Goal: Task Accomplishment & Management: Use online tool/utility

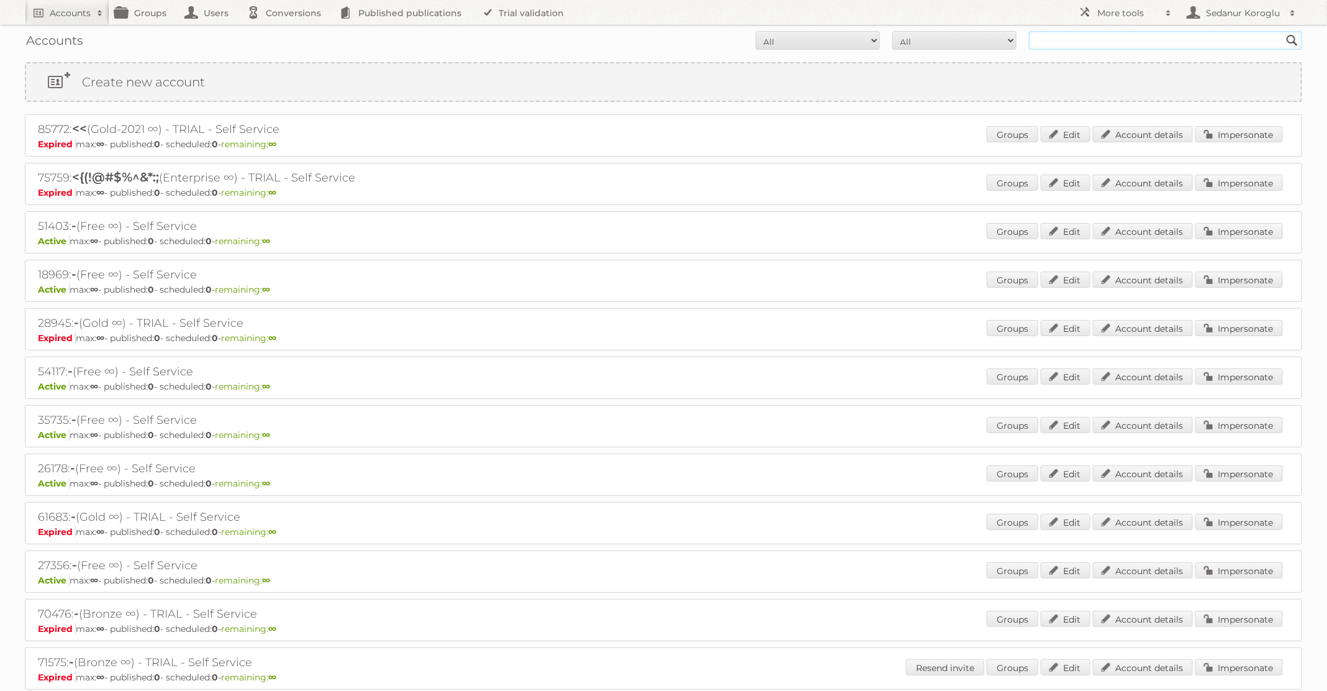
click at [1086, 40] on input "text" at bounding box center [1165, 40] width 273 height 19
type input "Plus Retail"
click at [1283, 31] on input "Search" at bounding box center [1292, 40] width 19 height 19
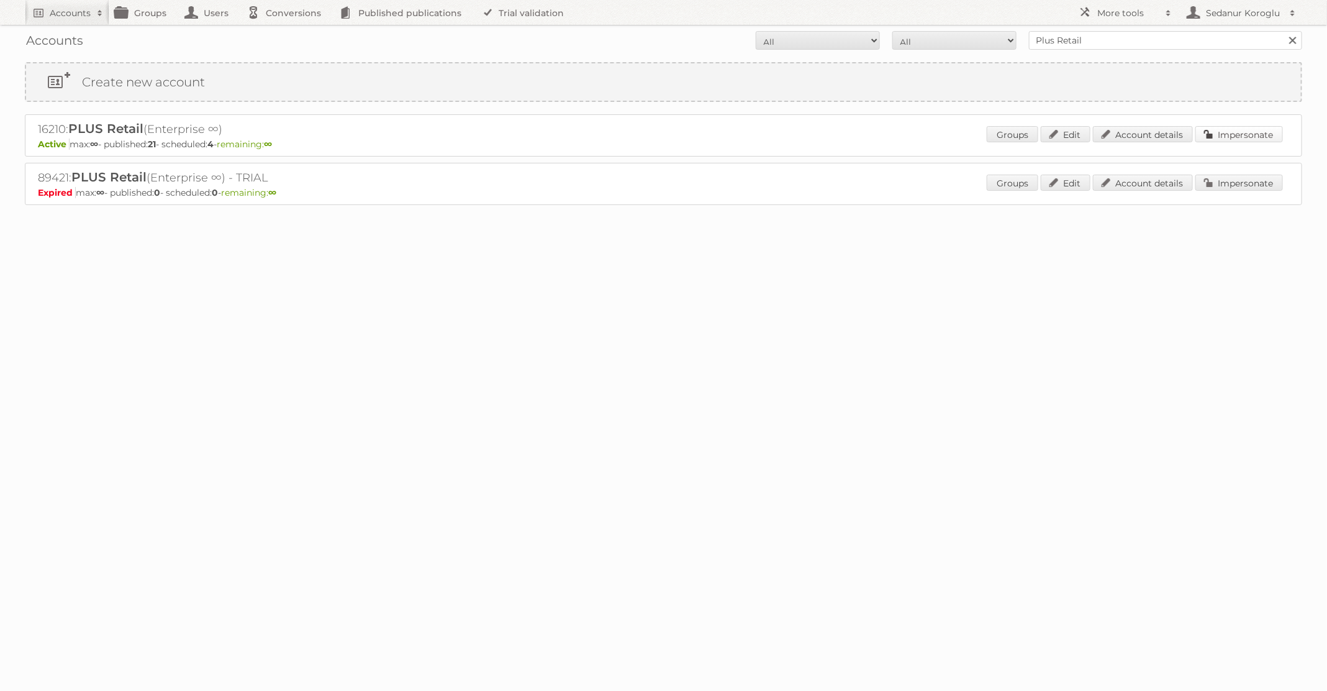
click at [1248, 131] on link "Impersonate" at bounding box center [1239, 134] width 88 height 16
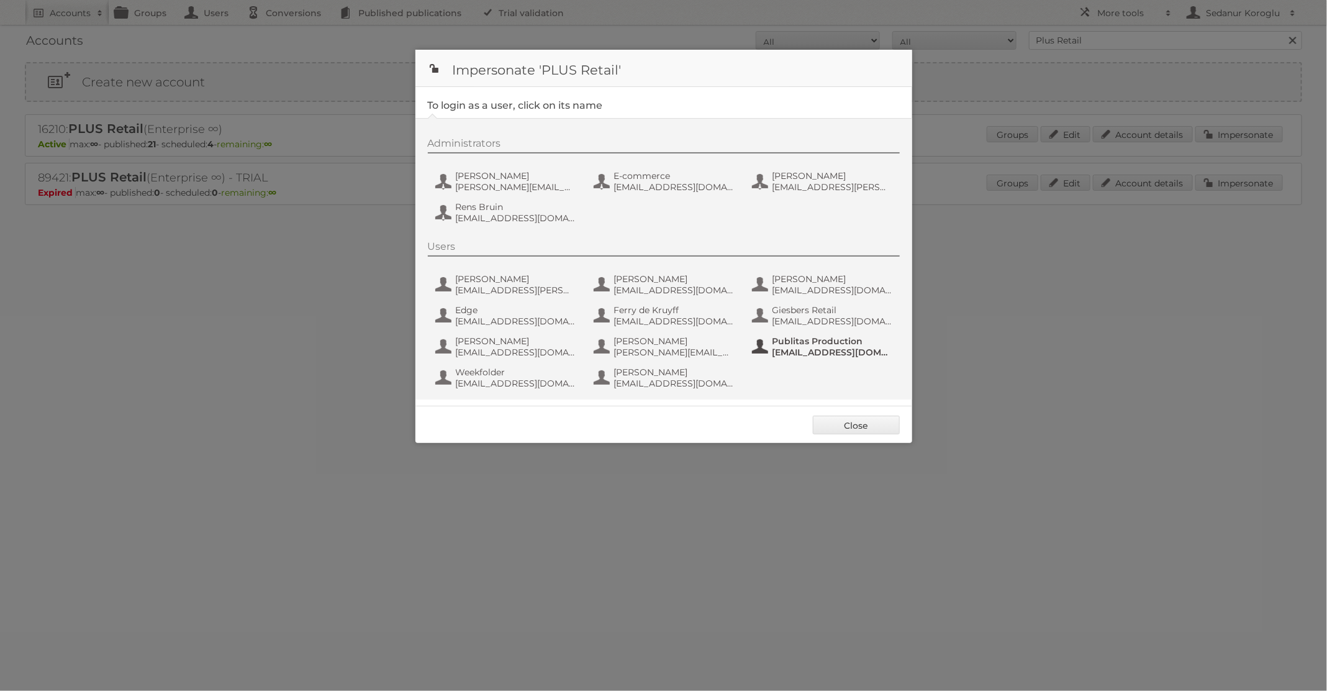
click at [859, 356] on span "[EMAIL_ADDRESS][DOMAIN_NAME]" at bounding box center [833, 352] width 120 height 11
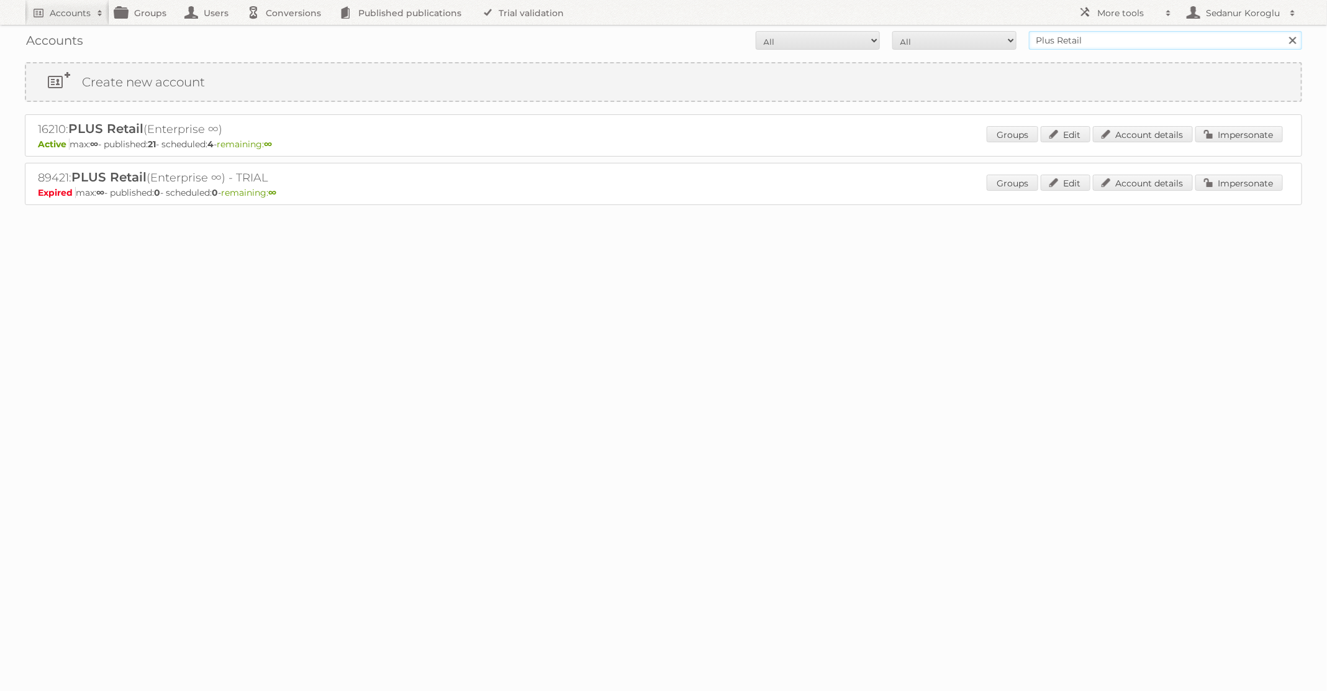
drag, startPoint x: 1109, startPoint y: 43, endPoint x: 743, endPoint y: 9, distance: 367.4
click at [743, 9] on body "Accounts Search Advanced Search Create new account Groups Users Conversions Pub…" at bounding box center [663, 345] width 1327 height 691
type input "dm drogerie"
click at [1283, 31] on input "Search" at bounding box center [1292, 40] width 19 height 19
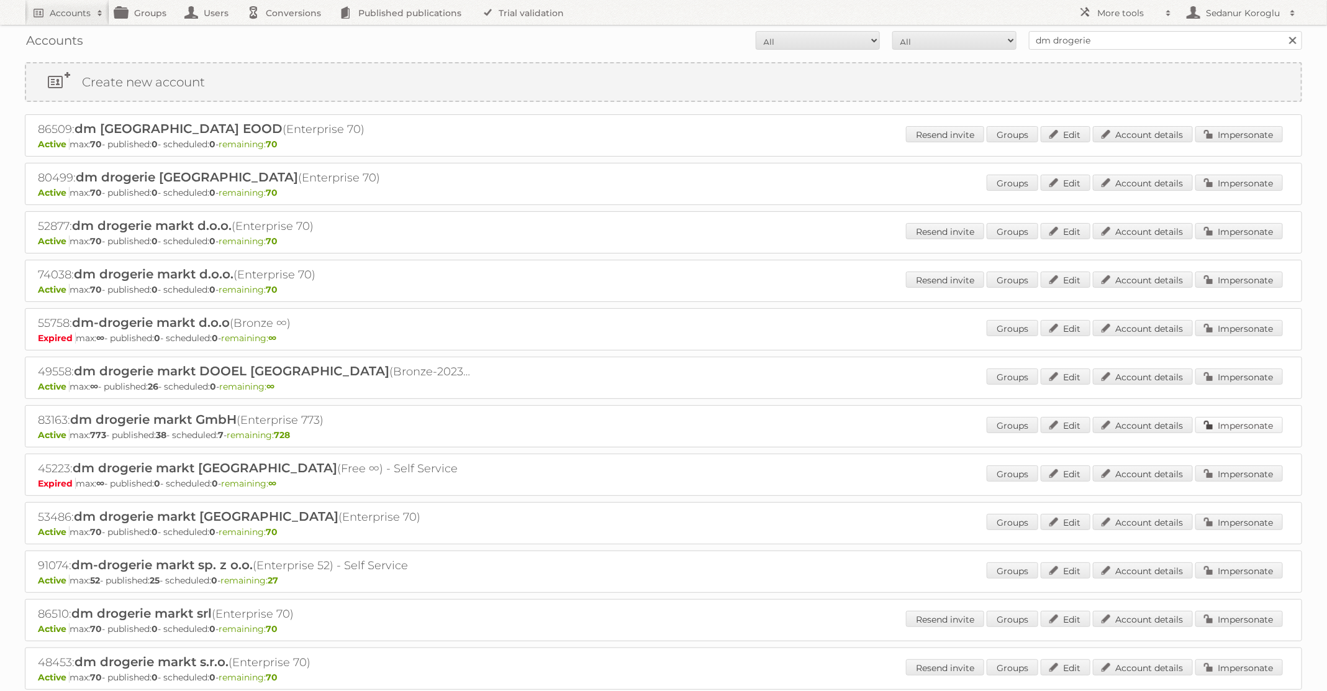
click at [1222, 421] on link "Impersonate" at bounding box center [1239, 425] width 88 height 16
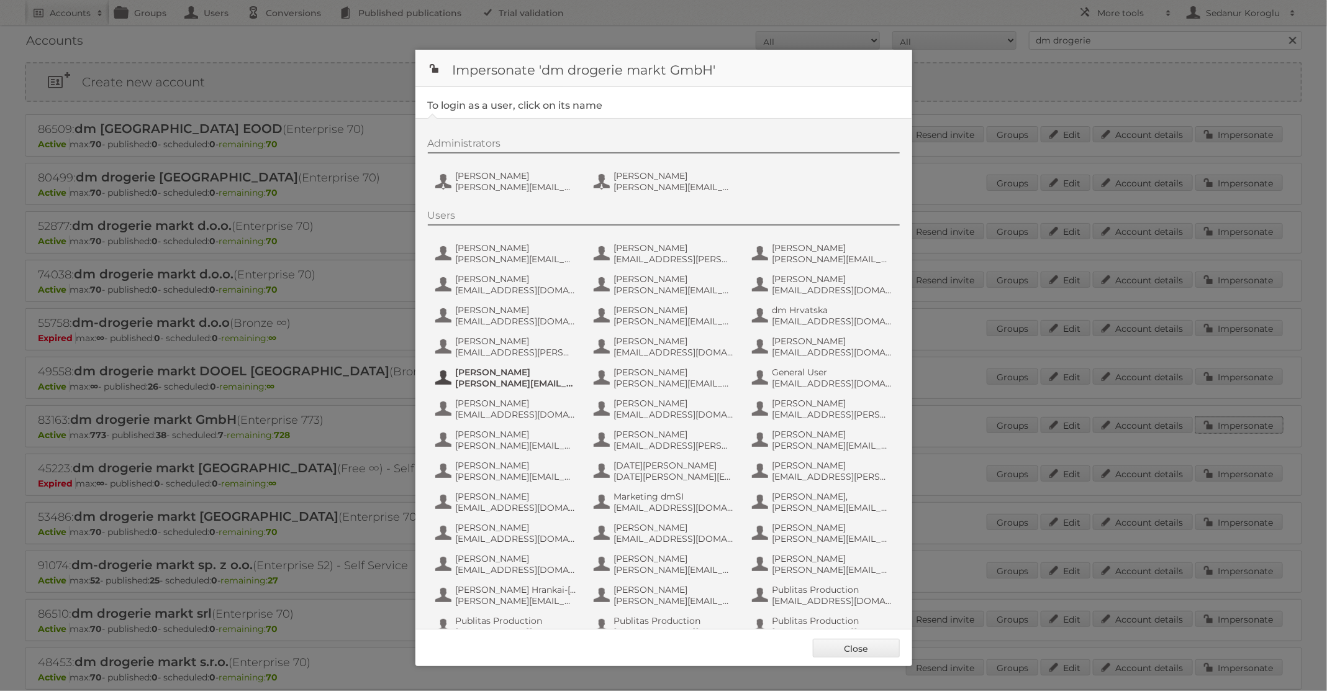
scroll to position [118, 0]
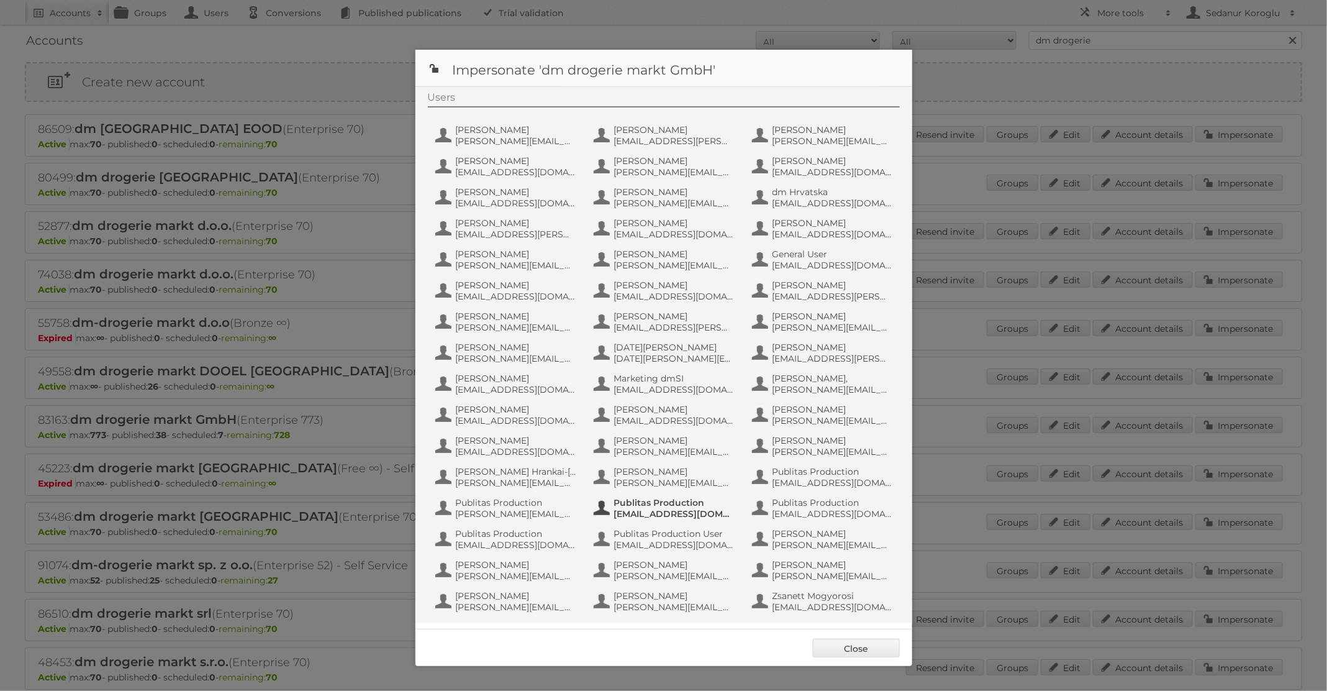
click at [654, 505] on span "Publitas Production" at bounding box center [674, 502] width 120 height 11
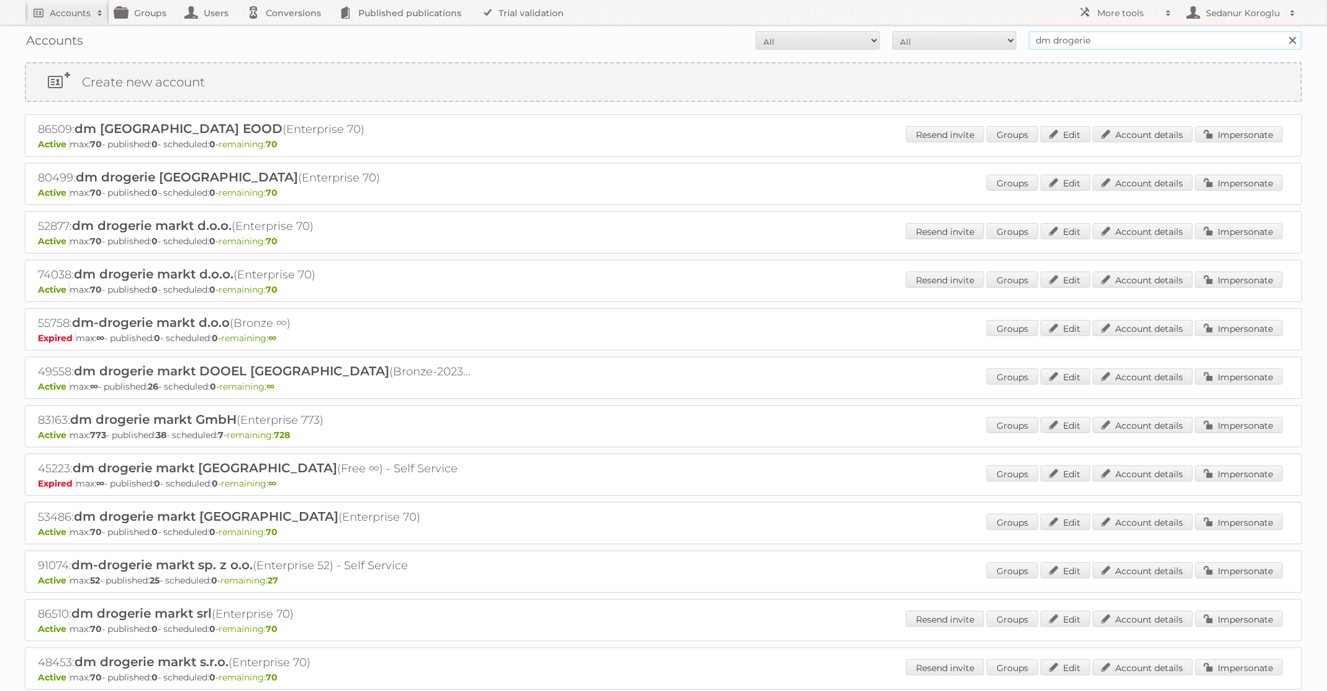
drag, startPoint x: 1097, startPoint y: 39, endPoint x: 998, endPoint y: 39, distance: 98.7
click at [998, 39] on form "All Active Expired Pending All Paid Trials Self service dm drogerie Search" at bounding box center [663, 40] width 1277 height 19
type input "Alimerka"
click at [1283, 31] on input "Search" at bounding box center [1292, 40] width 19 height 19
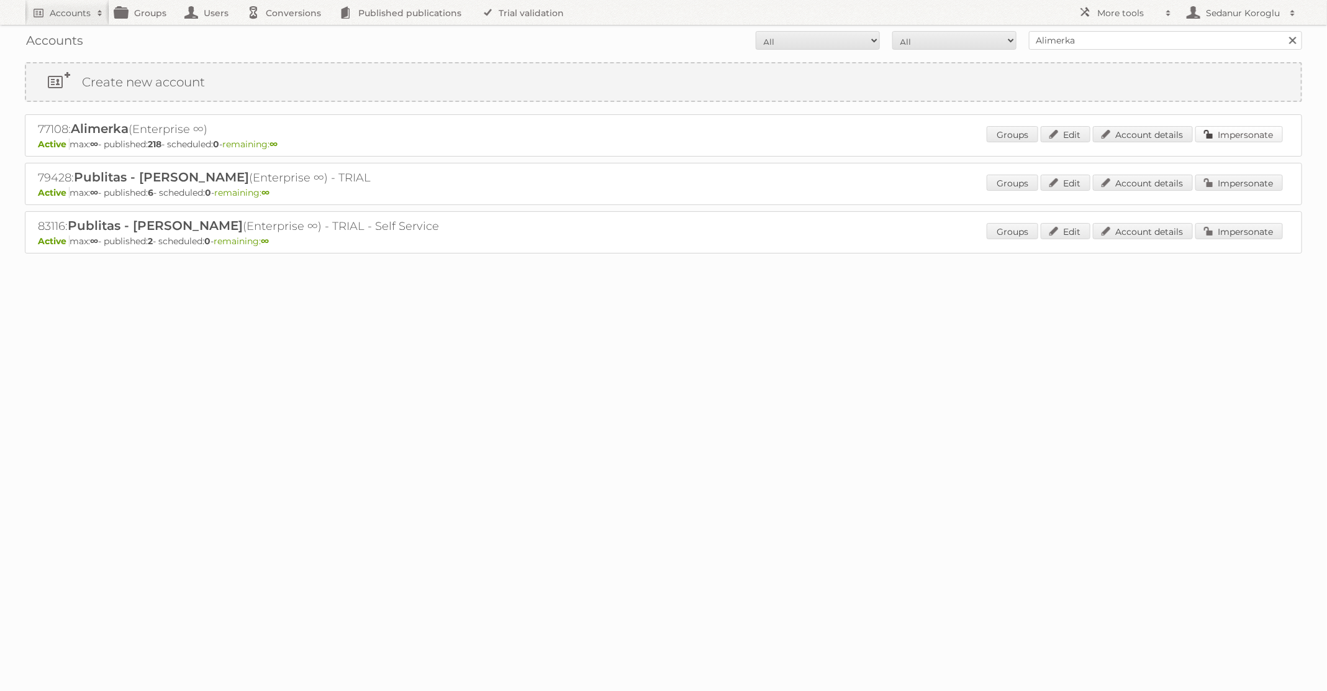
click at [1251, 135] on link "Impersonate" at bounding box center [1239, 134] width 88 height 16
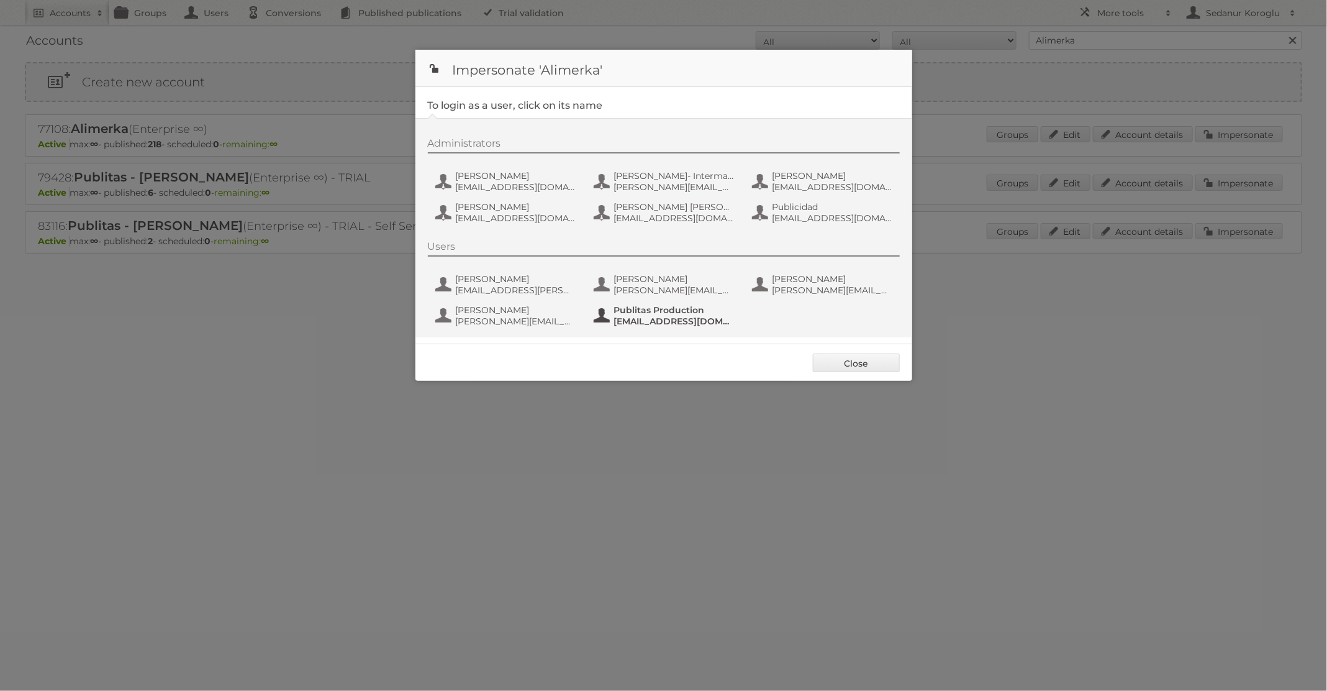
click at [666, 313] on span "Publitas Production" at bounding box center [674, 309] width 120 height 11
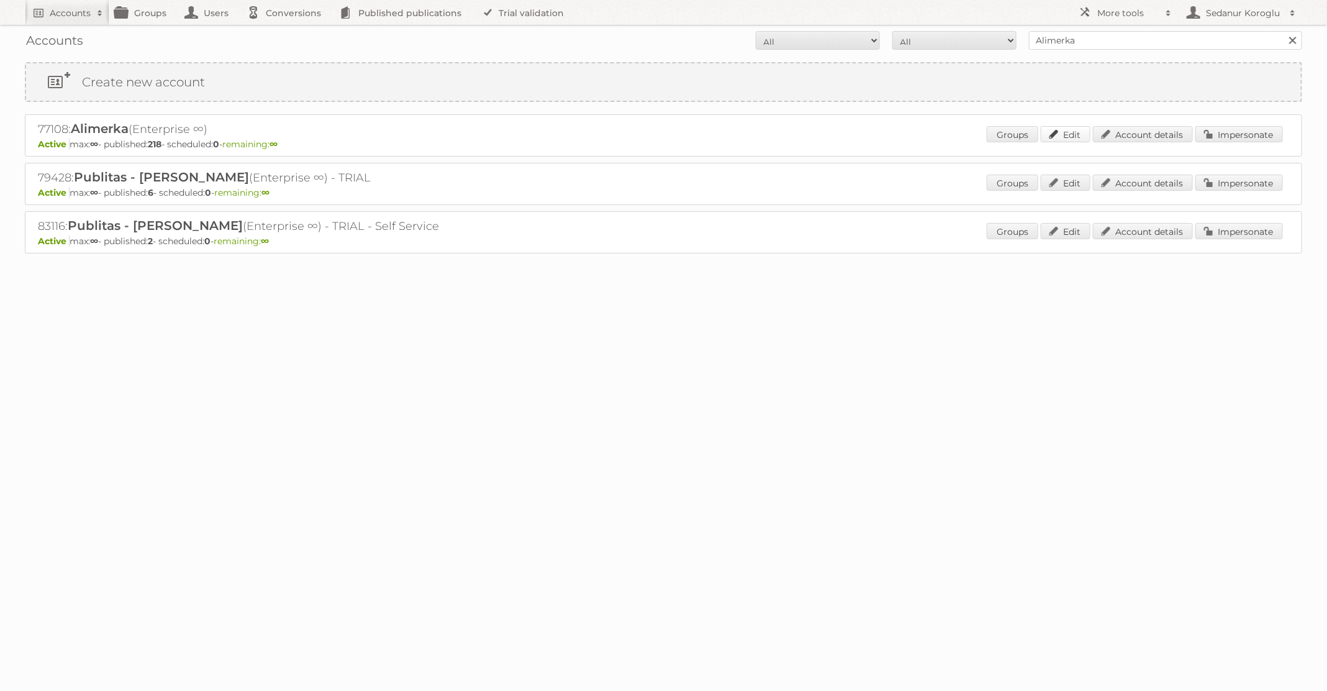
click at [1068, 137] on link "Edit" at bounding box center [1066, 134] width 50 height 16
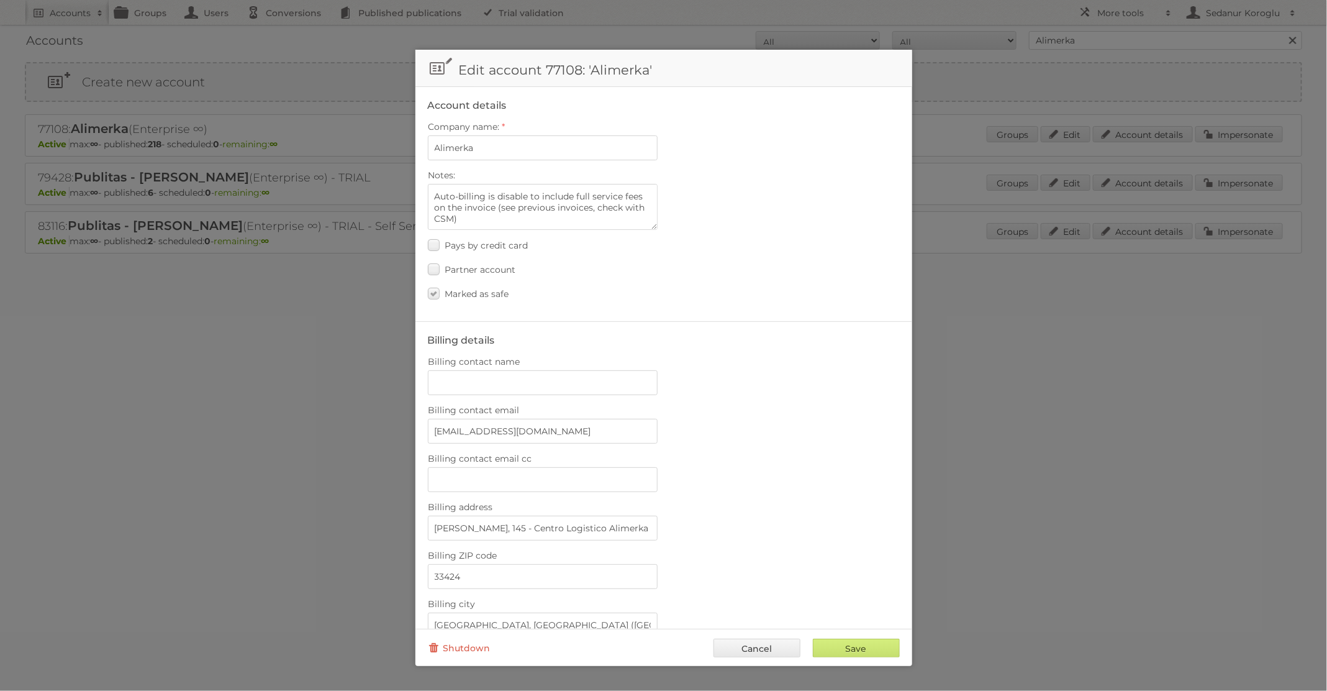
click at [954, 304] on div at bounding box center [663, 345] width 1327 height 691
click at [752, 651] on link "Cancel" at bounding box center [757, 647] width 87 height 19
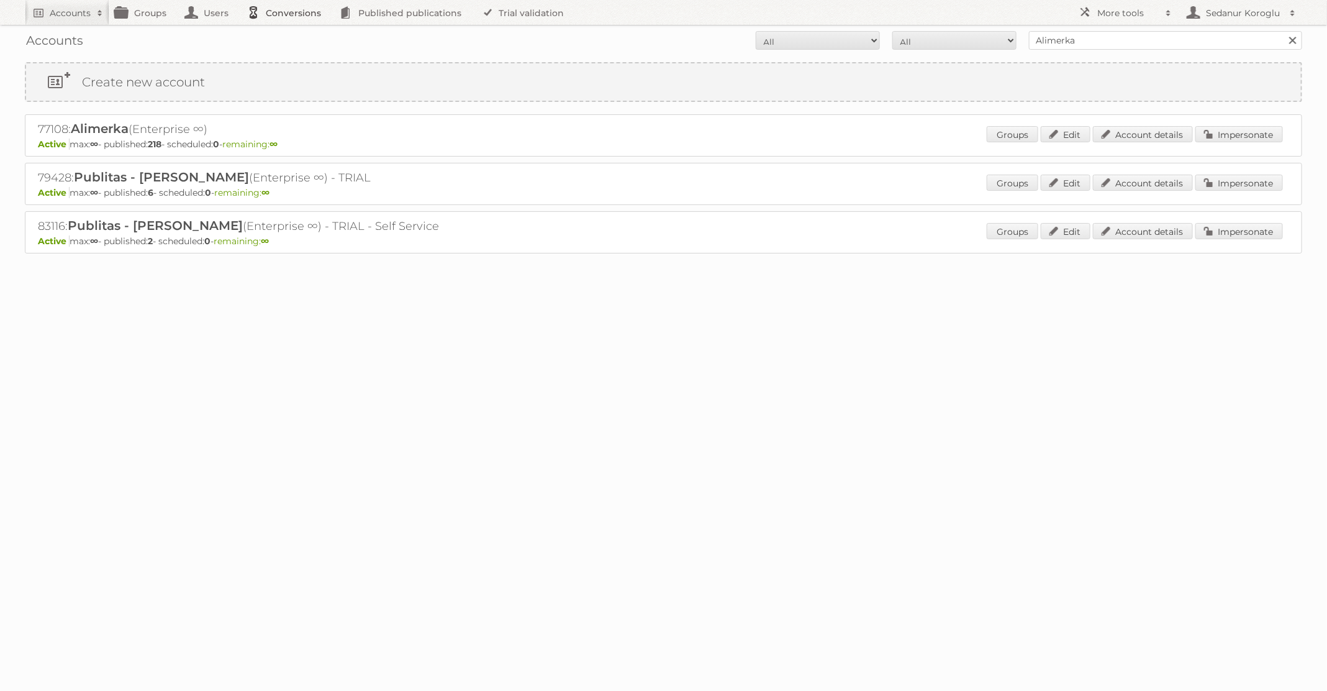
click at [302, 11] on link "Conversions" at bounding box center [287, 12] width 93 height 25
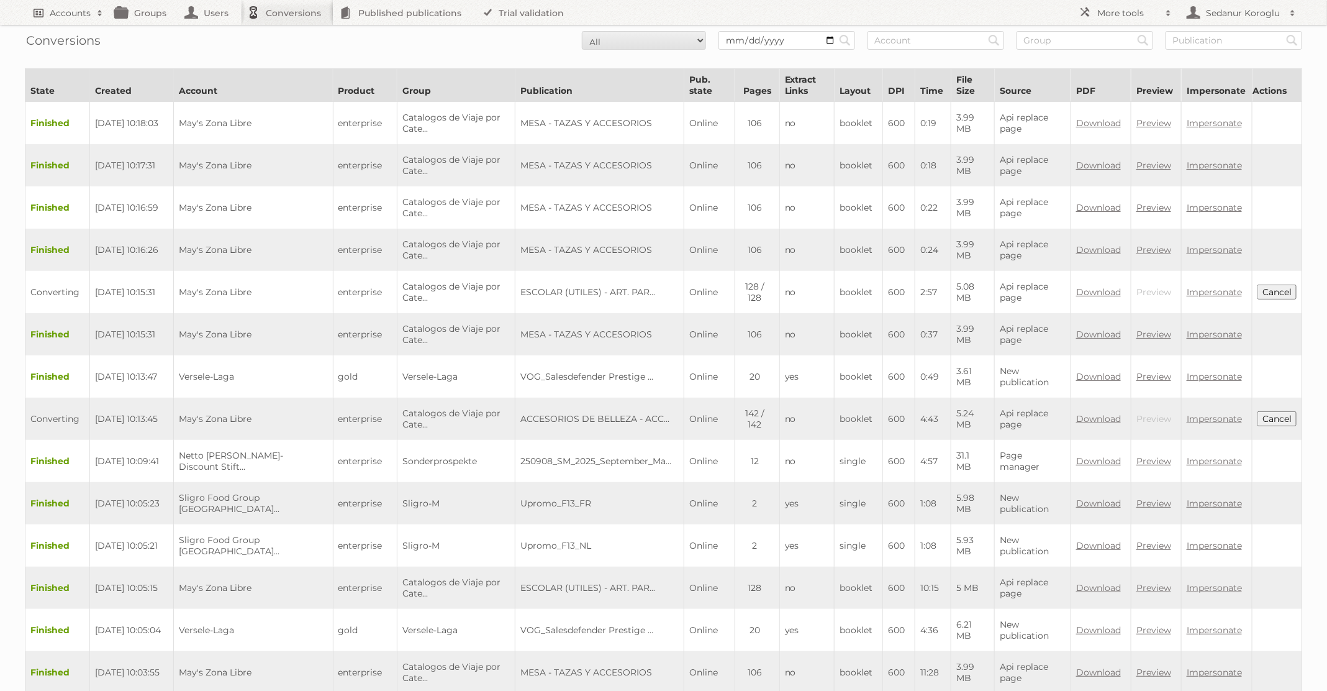
click at [70, 15] on h2 "Accounts" at bounding box center [70, 13] width 41 height 12
click at [71, 66] on link "Advanced Search" at bounding box center [167, 66] width 284 height 19
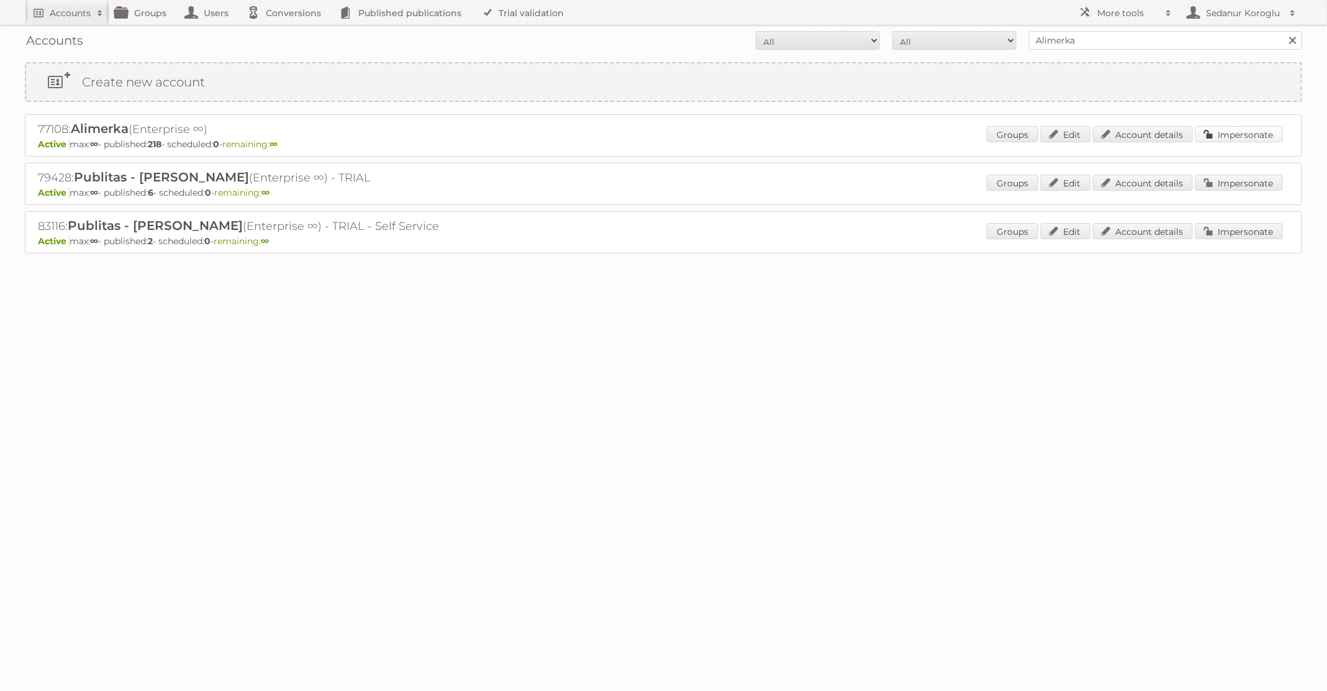
click at [1252, 134] on link "Impersonate" at bounding box center [1239, 134] width 88 height 16
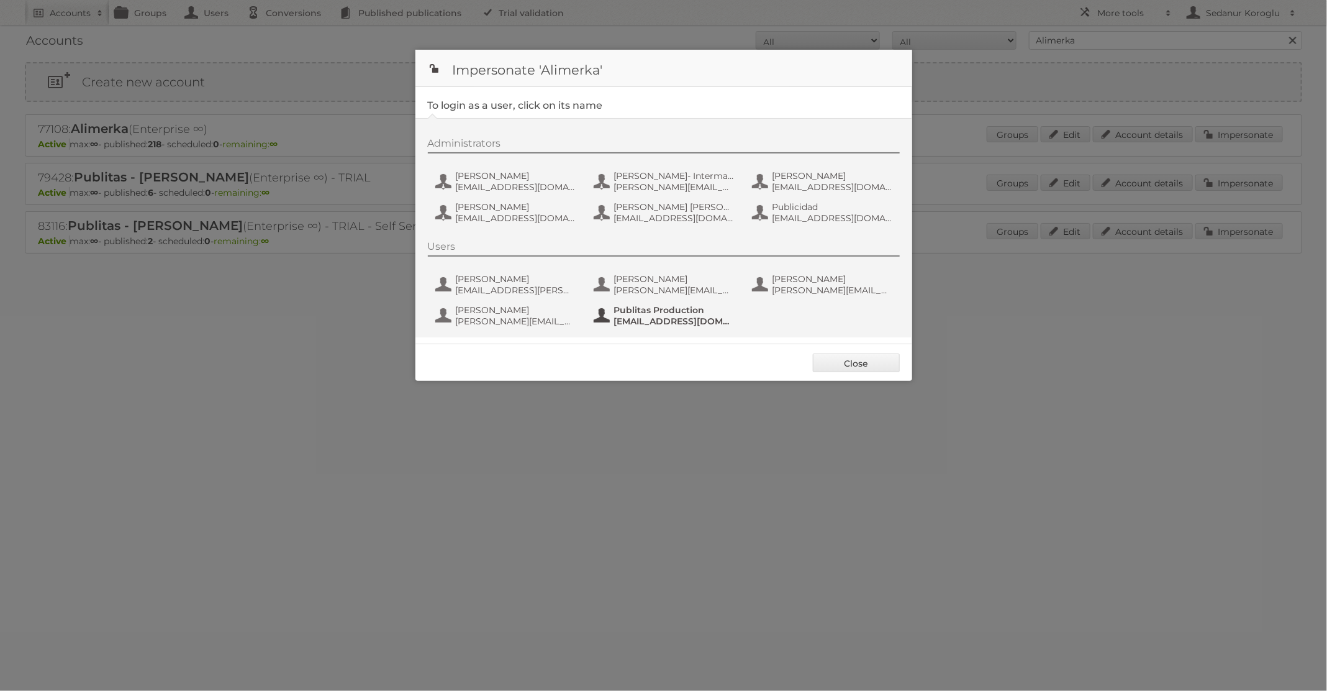
click at [661, 314] on span "Publitas Production" at bounding box center [674, 309] width 120 height 11
